Goal: Navigation & Orientation: Find specific page/section

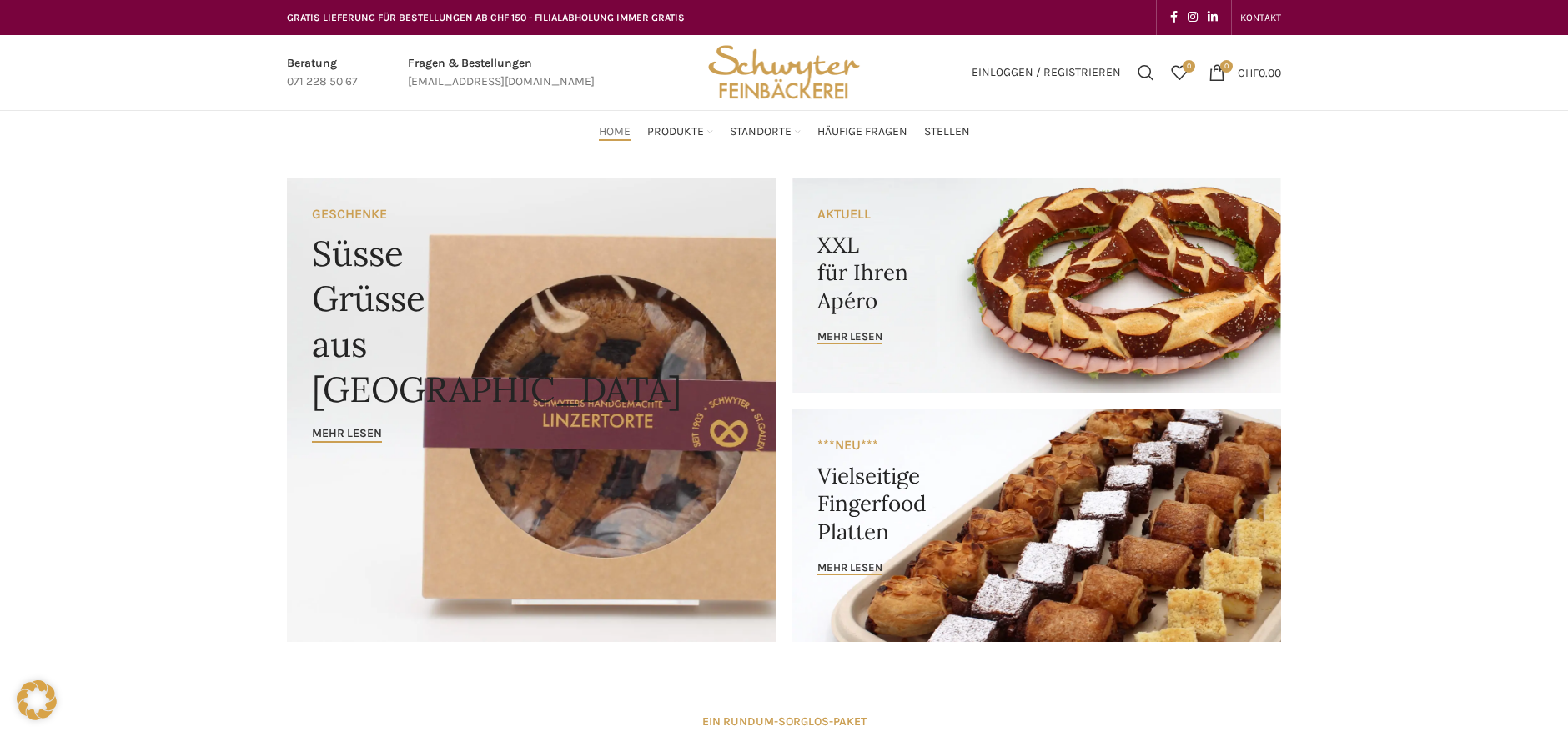
click at [614, 132] on span "Home" at bounding box center [615, 132] width 31 height 16
click at [850, 133] on span "Häufige Fragen" at bounding box center [862, 132] width 90 height 16
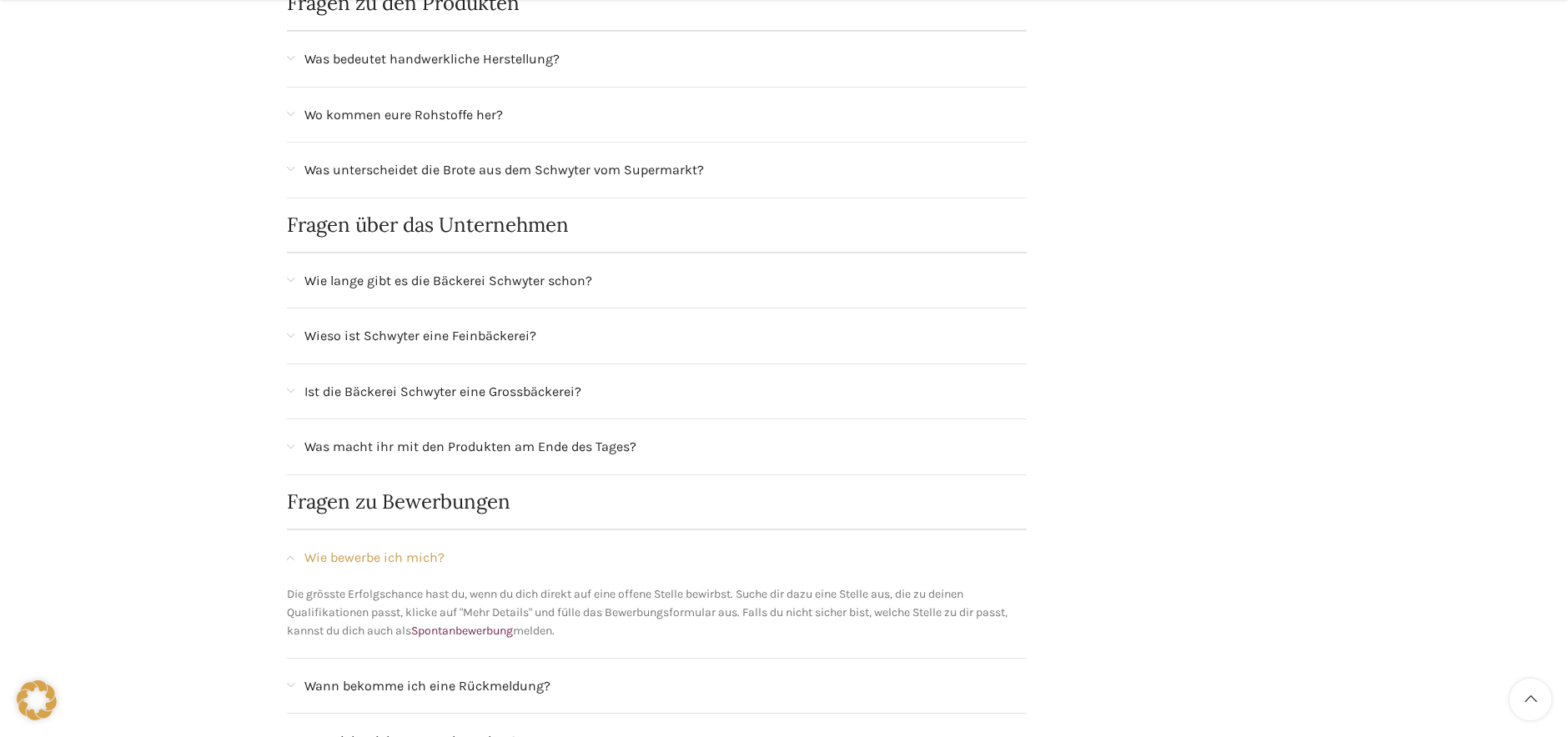
scroll to position [1168, 0]
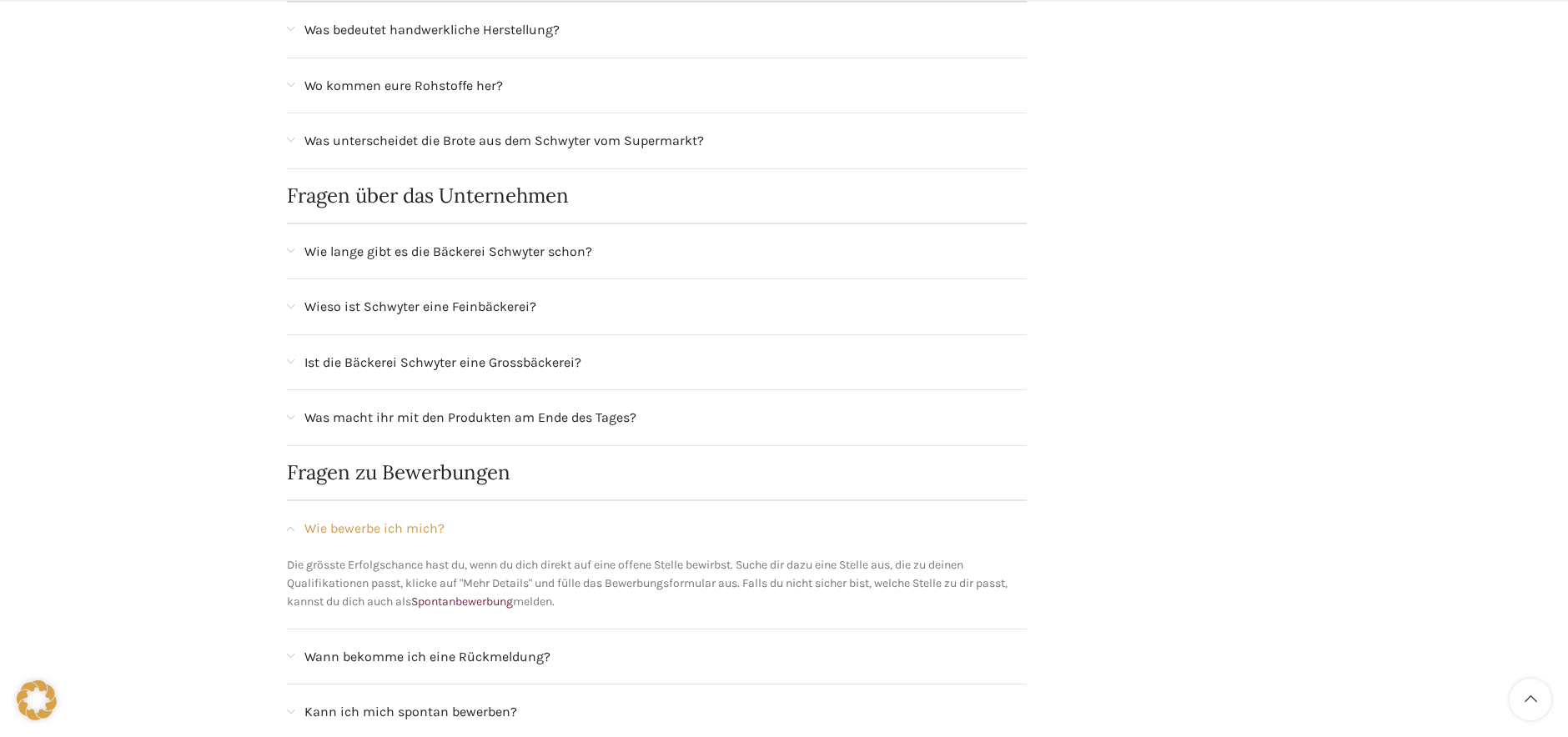
click at [297, 361] on div "Ist die Bäckerei Schwyter eine Grossbäckerei?" at bounding box center [657, 363] width 740 height 55
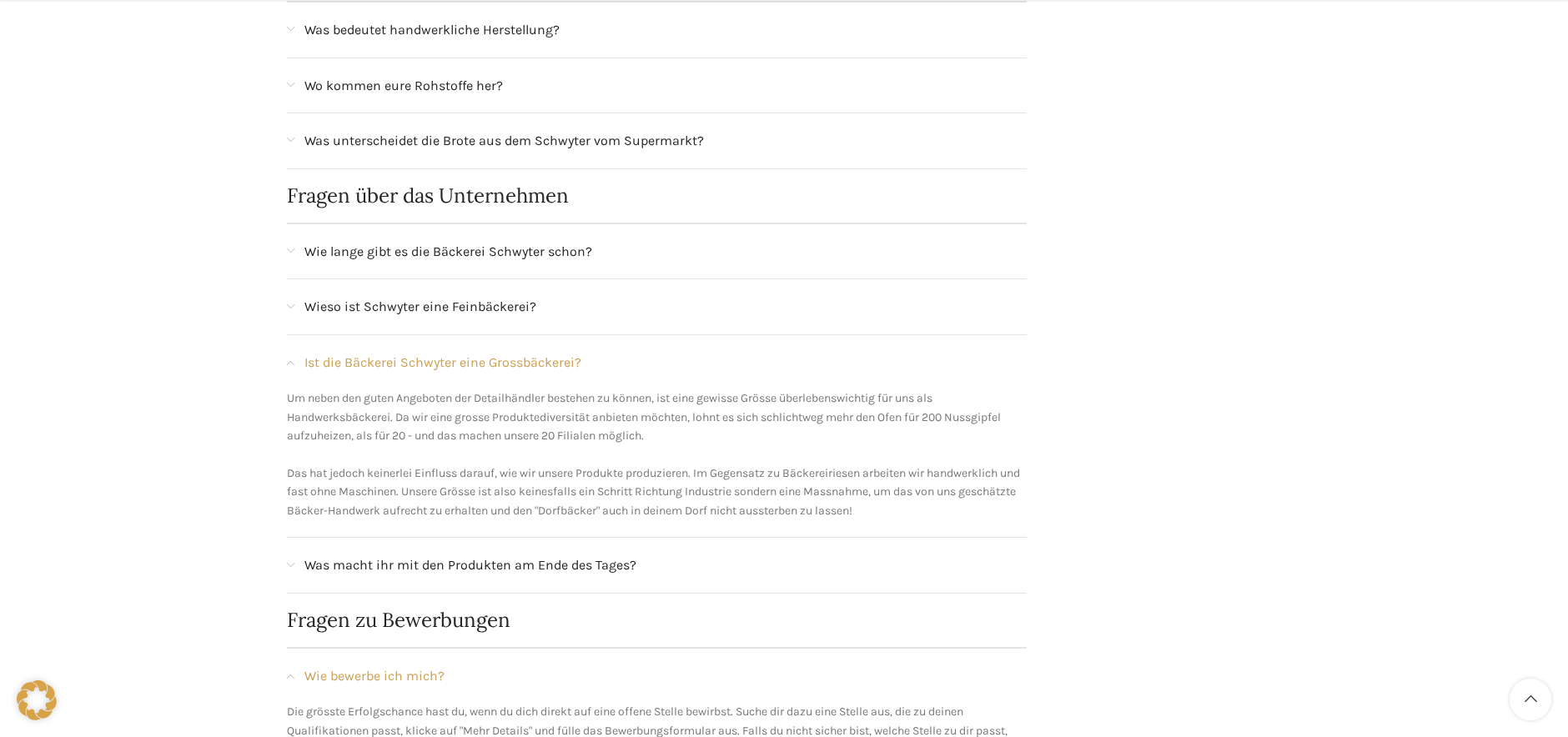
click at [290, 308] on span at bounding box center [291, 307] width 7 height 9
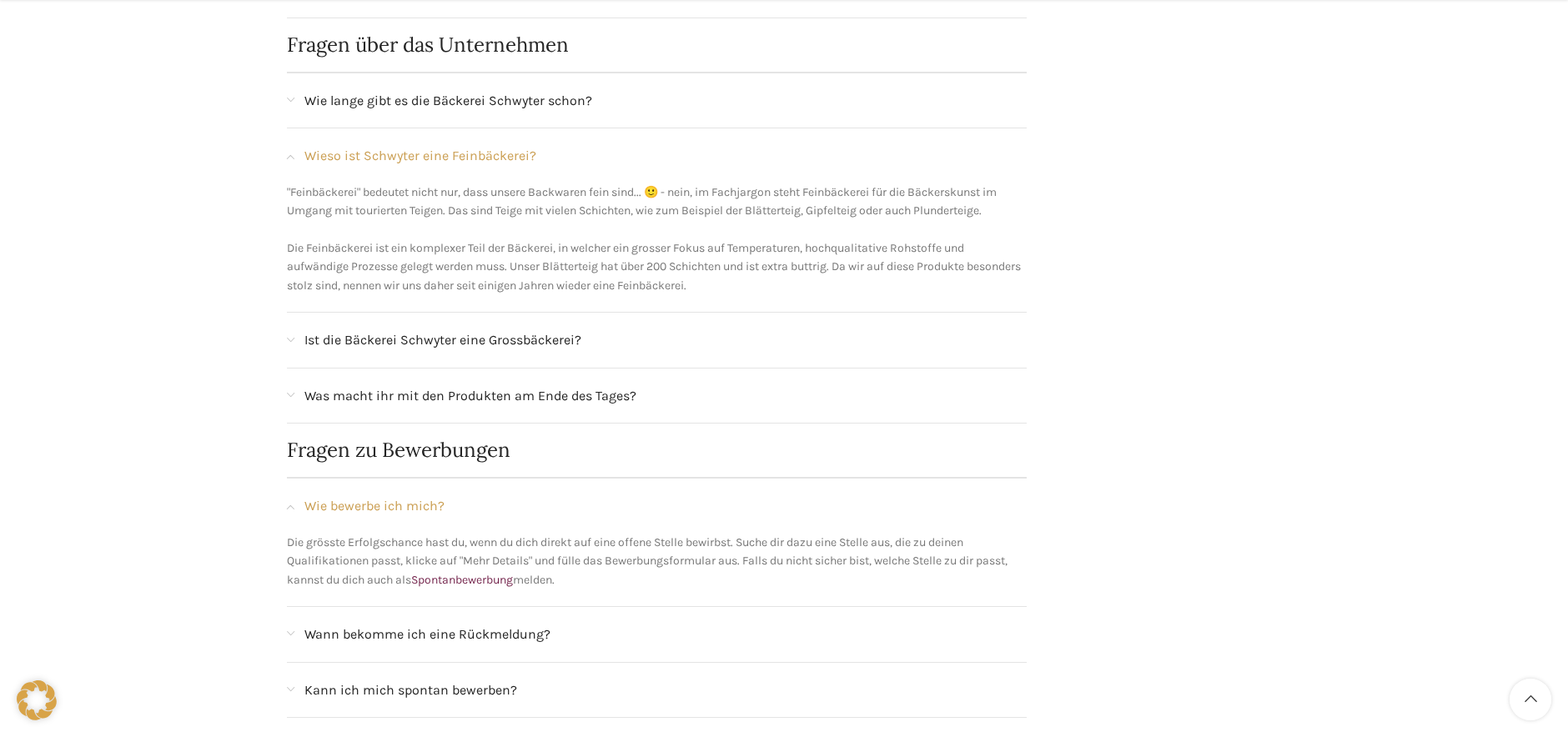
scroll to position [1584, 0]
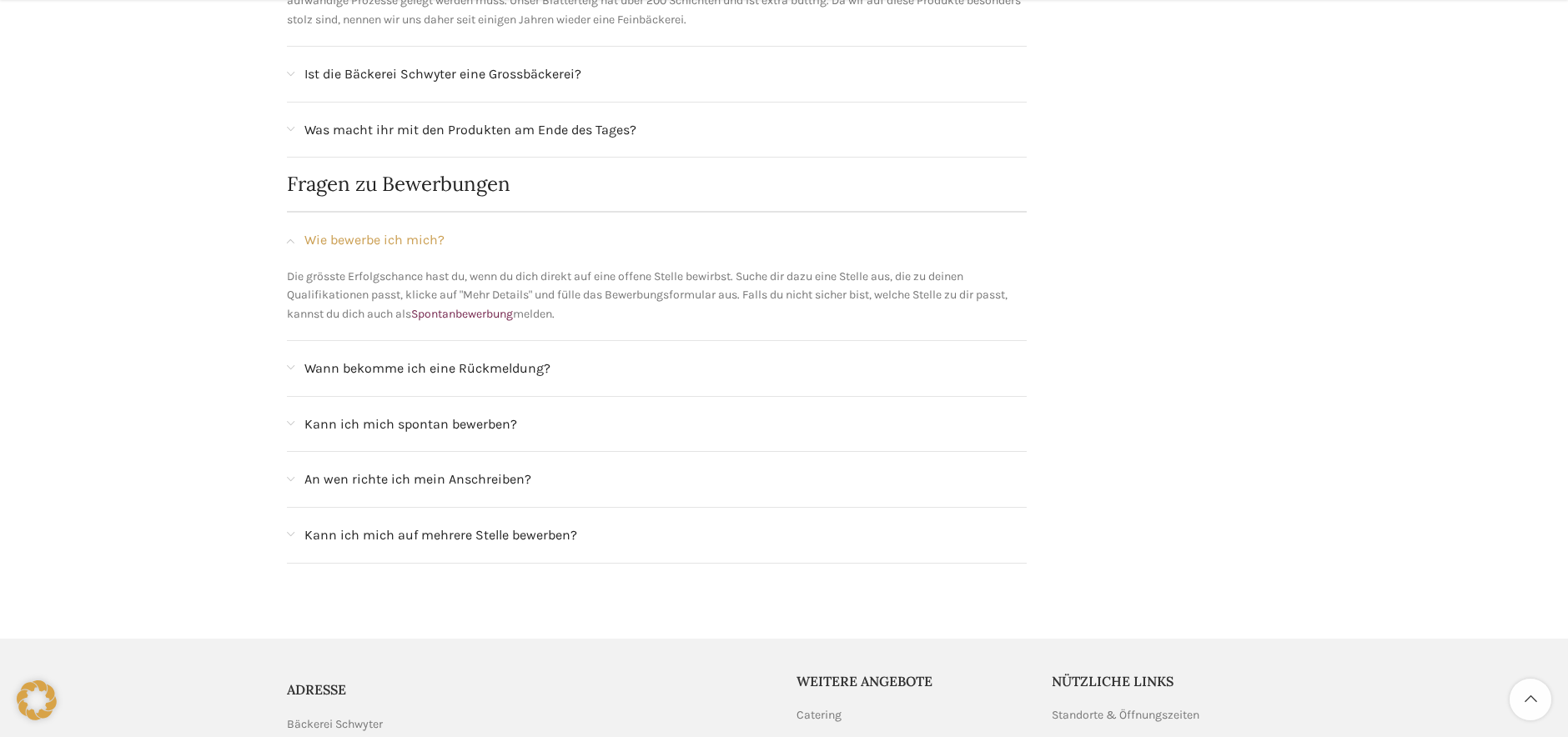
click at [287, 483] on span at bounding box center [291, 480] width 7 height 9
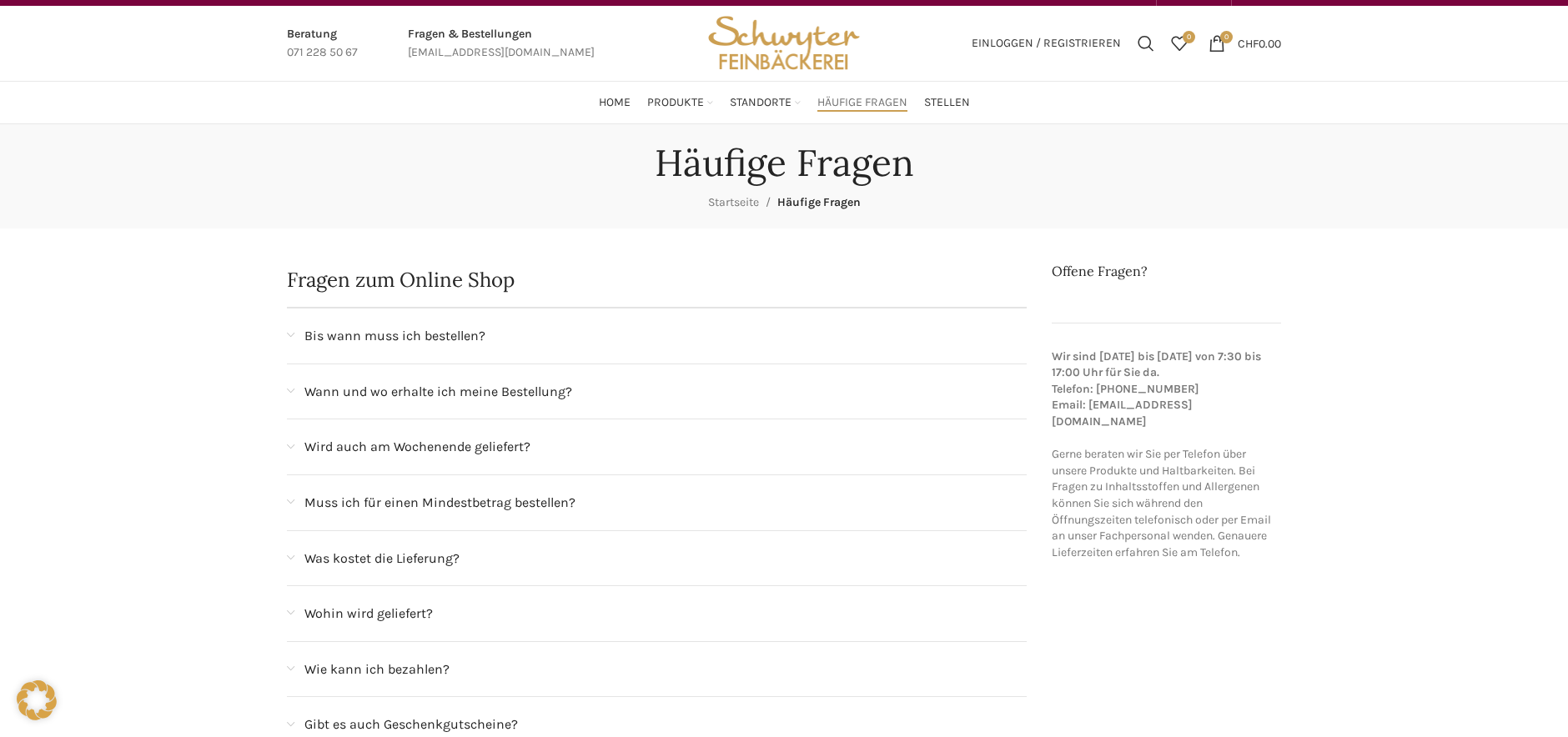
scroll to position [0, 0]
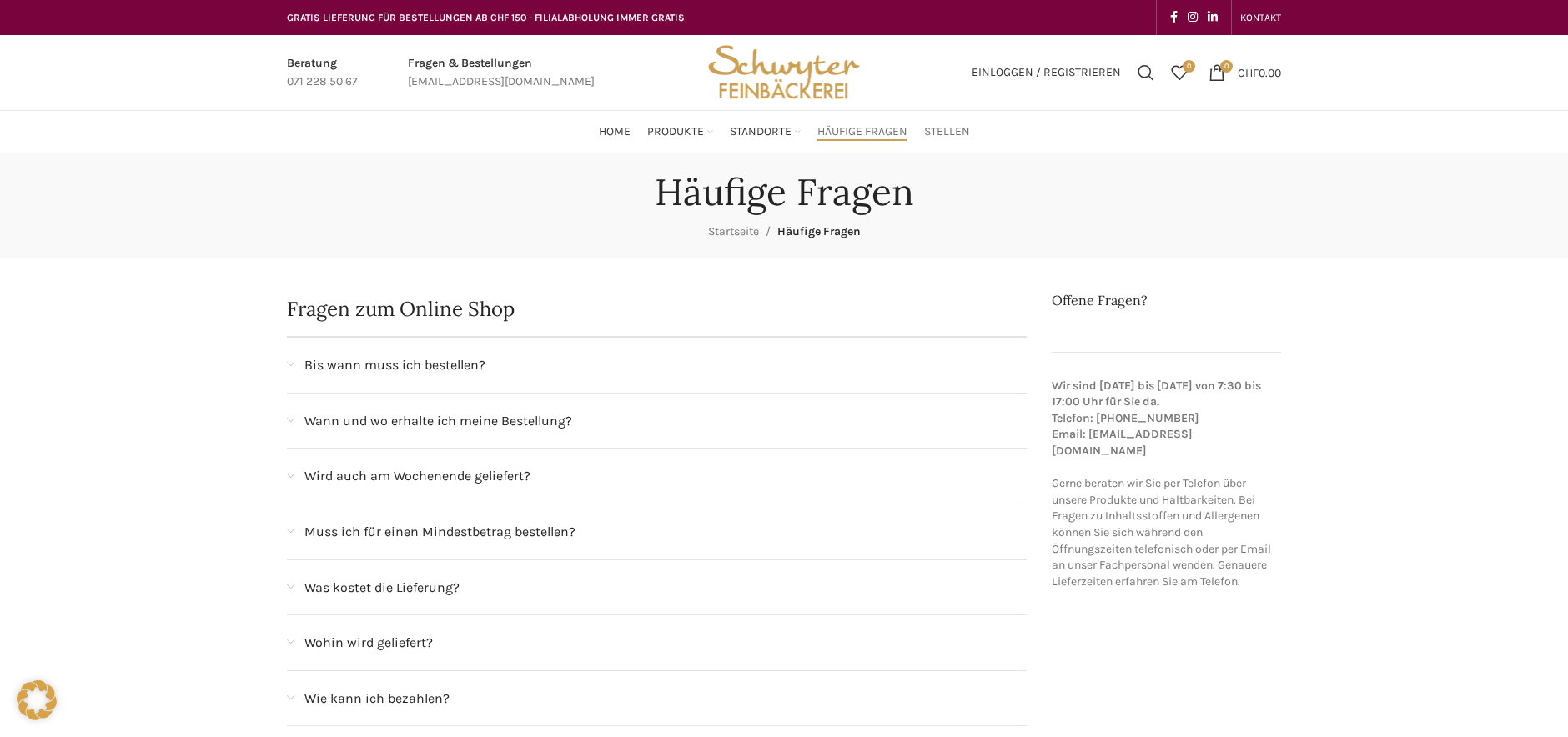
click at [949, 137] on span "Stellen" at bounding box center [947, 132] width 46 height 16
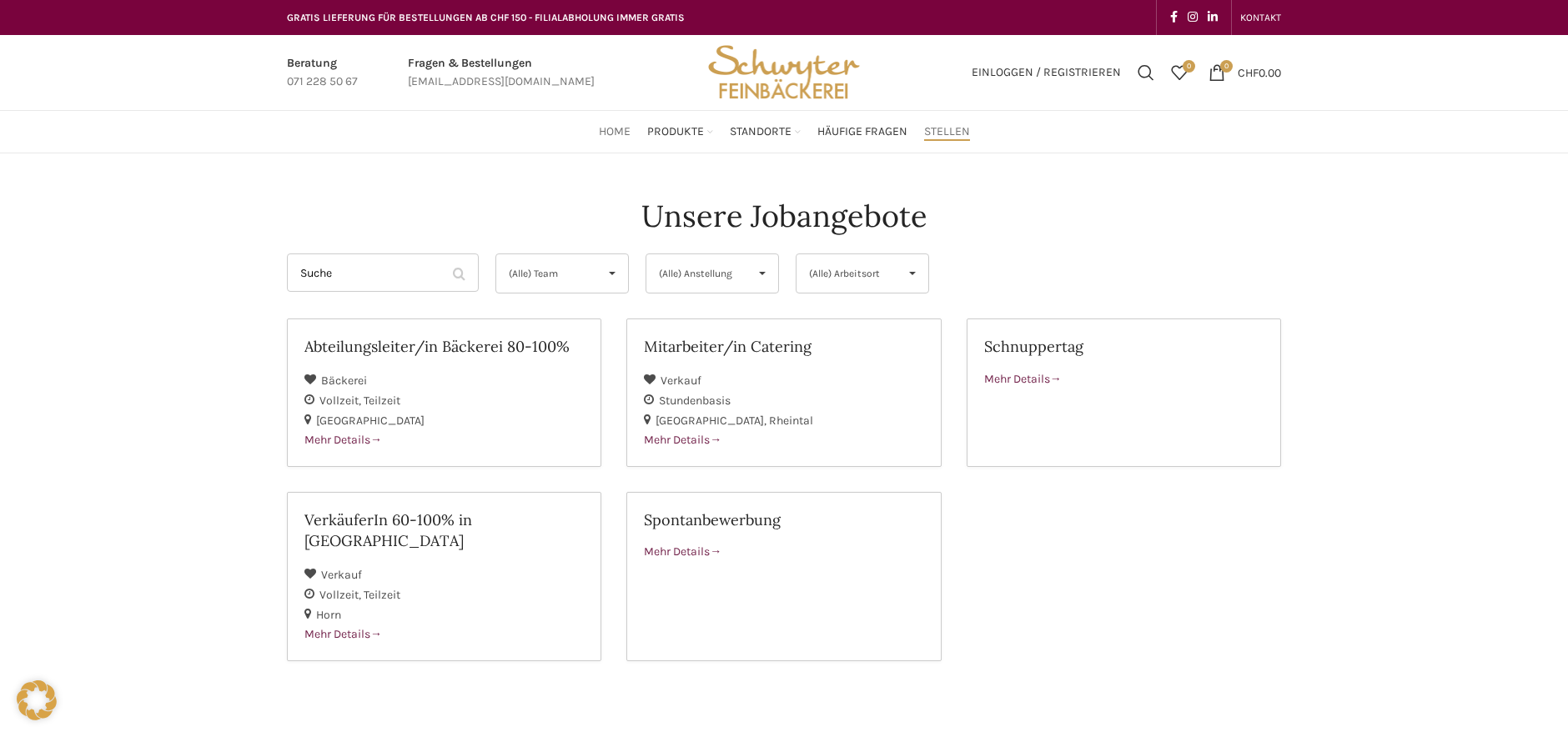
click at [620, 129] on span "Home" at bounding box center [615, 132] width 31 height 16
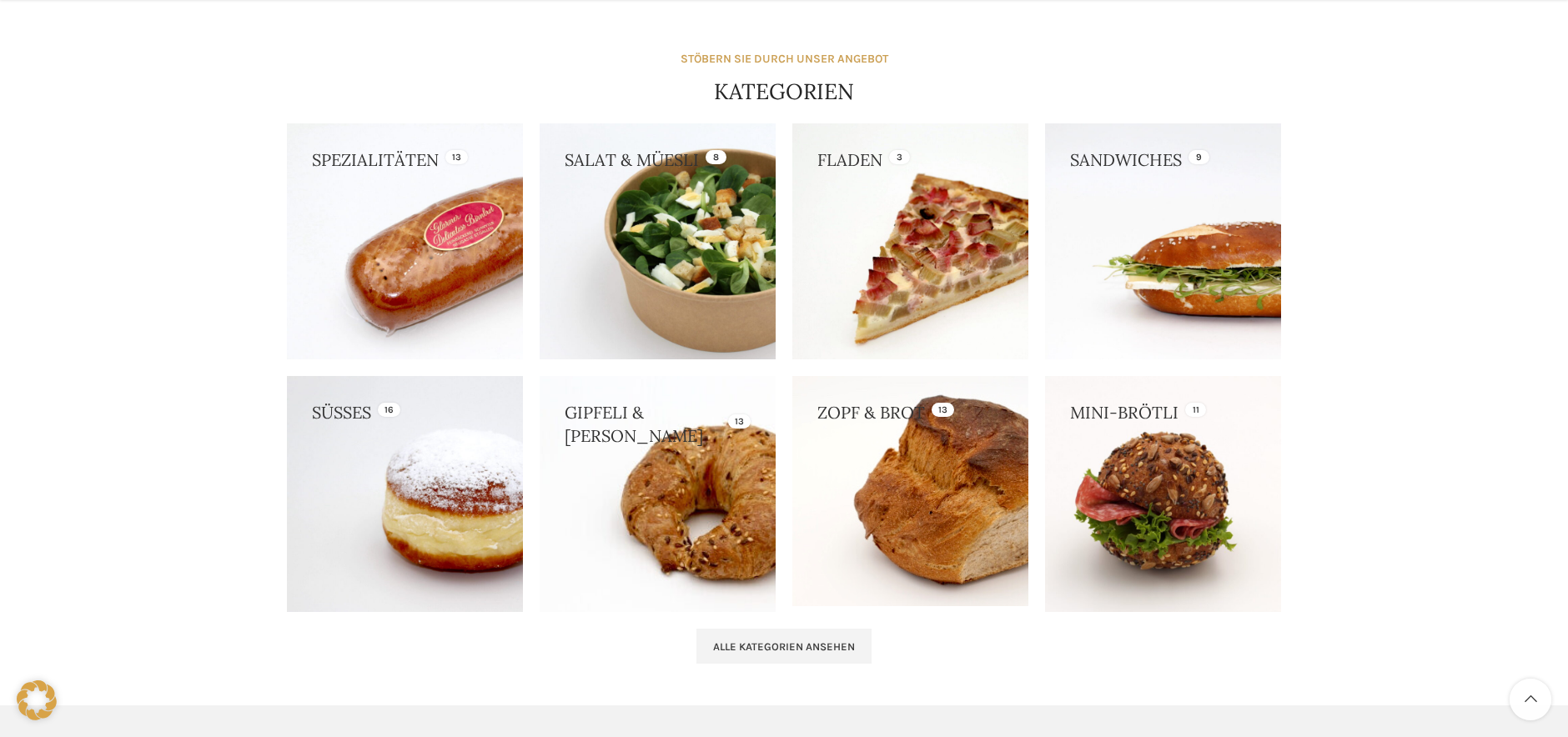
scroll to position [1710, 0]
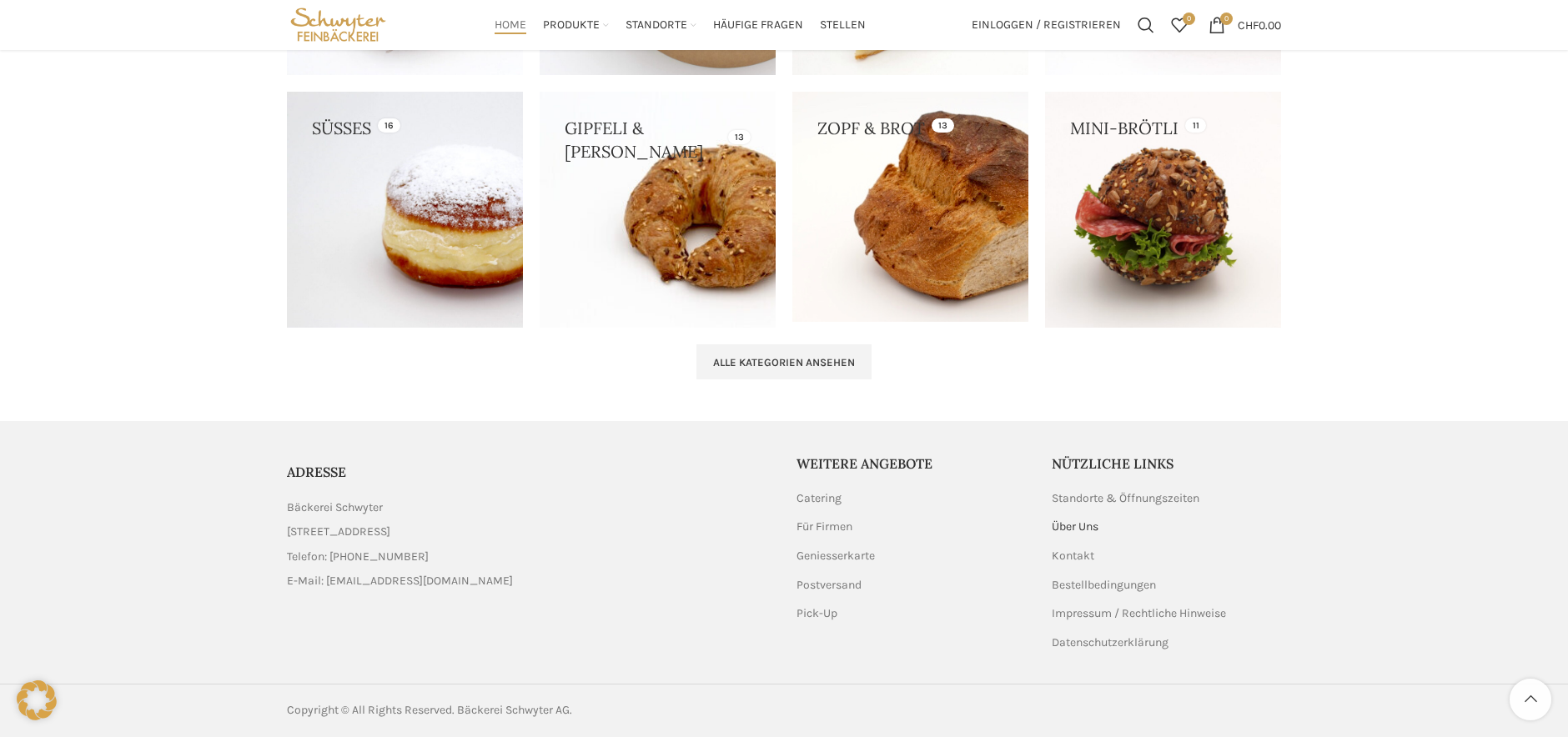
click at [1080, 525] on link "Über Uns" at bounding box center [1076, 527] width 49 height 17
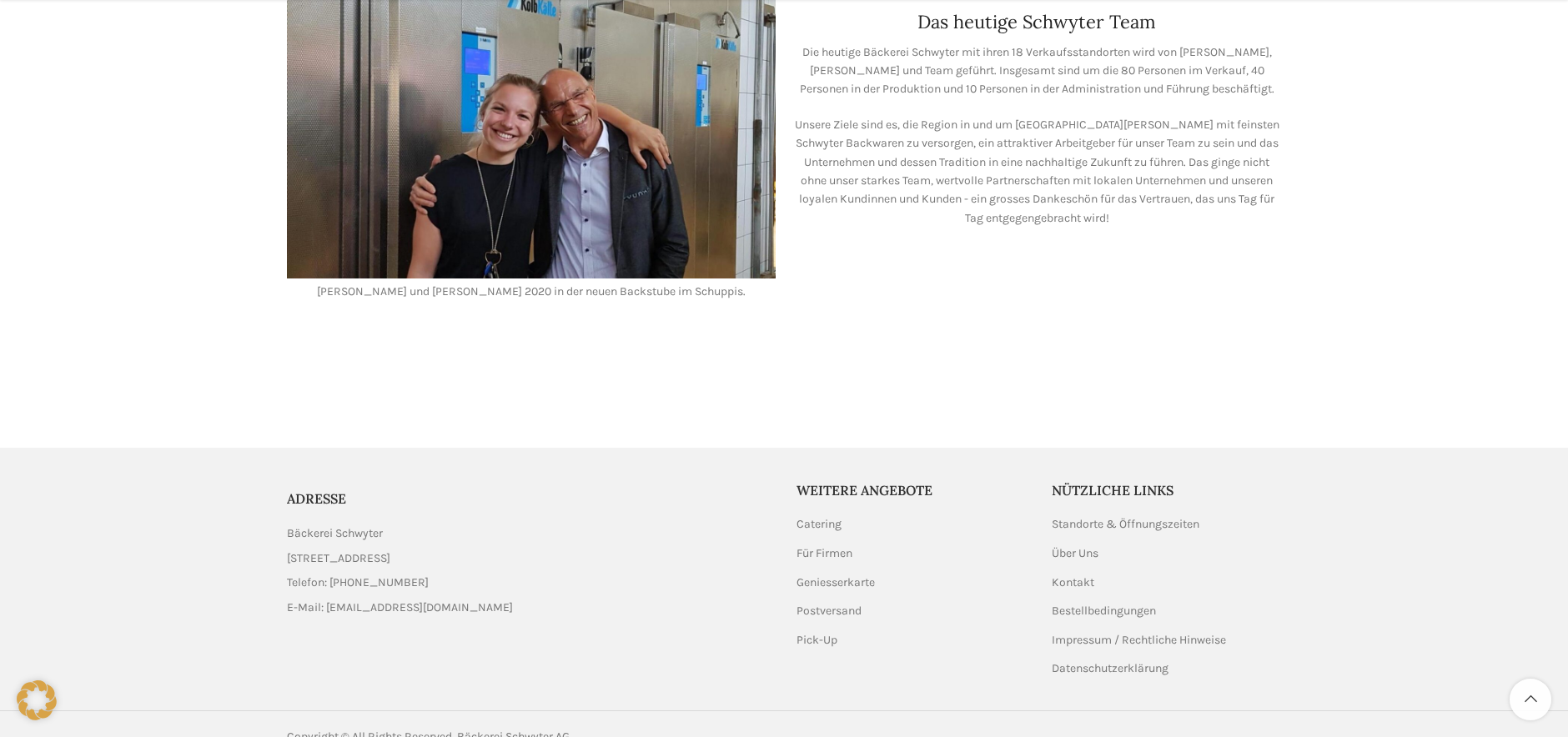
scroll to position [1506, 0]
